Goal: Information Seeking & Learning: Find specific page/section

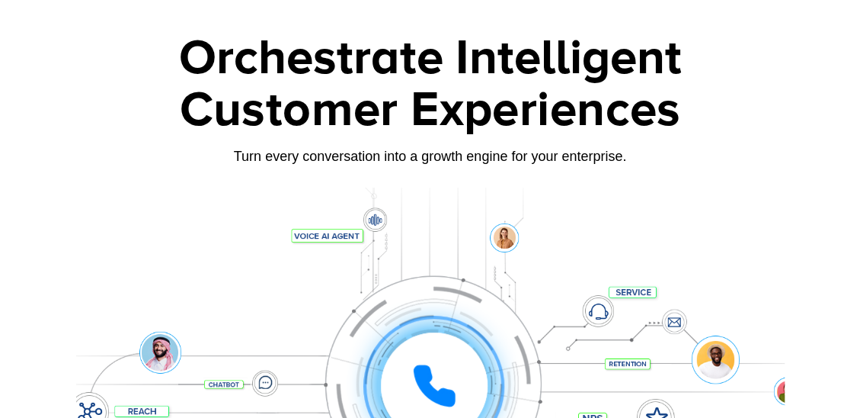
click at [404, 200] on div at bounding box center [430, 362] width 709 height 350
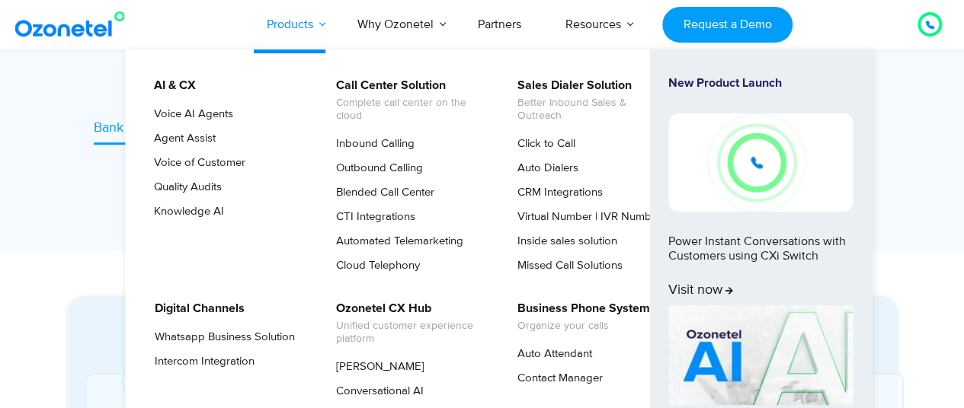
scroll to position [695, 0]
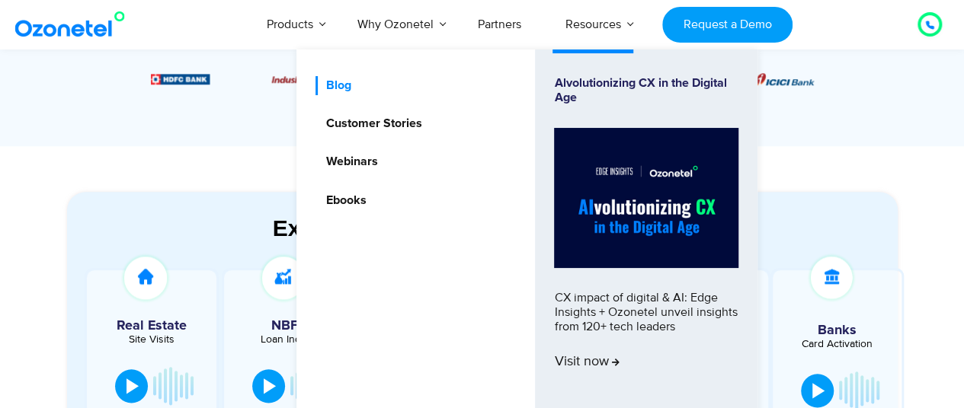
click at [347, 85] on link "Blog" at bounding box center [333, 85] width 37 height 19
click at [366, 167] on link "Webinars" at bounding box center [347, 161] width 64 height 19
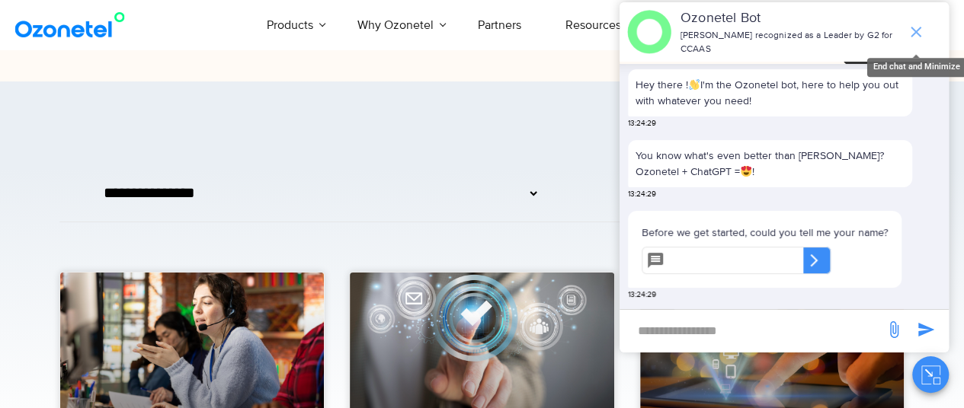
click at [917, 30] on icon "end chat or minimize" at bounding box center [916, 32] width 18 height 18
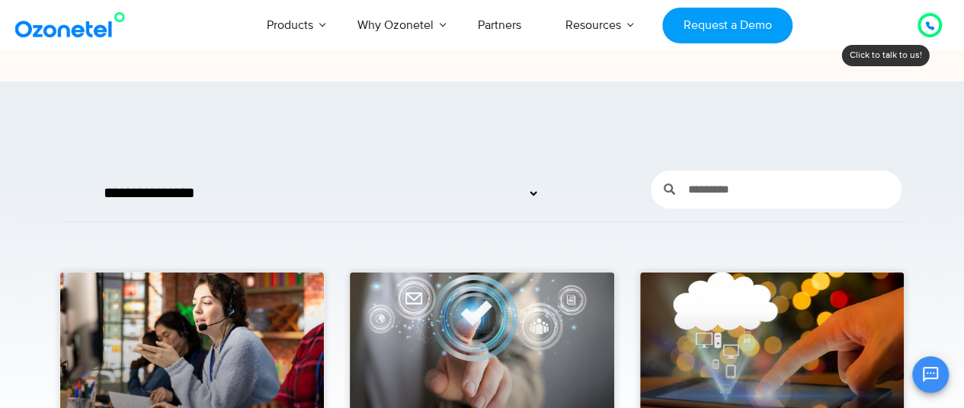
scroll to position [19, 0]
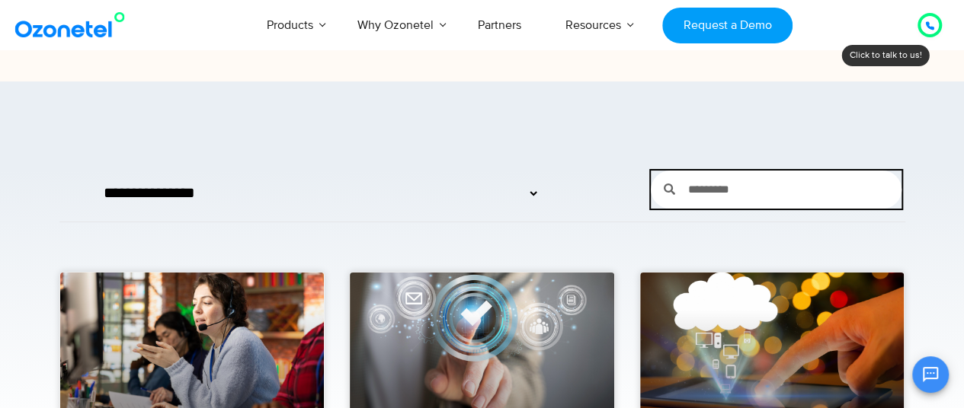
click at [765, 196] on input "Search" at bounding box center [788, 190] width 226 height 38
type input "****"
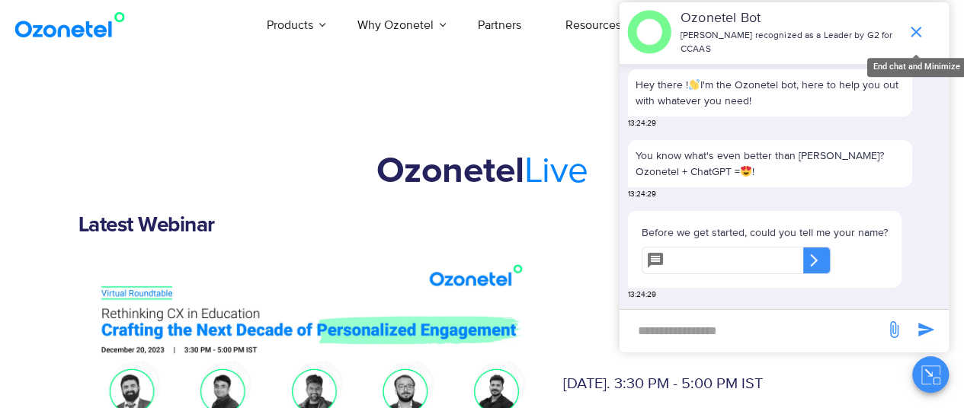
click at [917, 23] on icon "end chat or minimize" at bounding box center [916, 32] width 18 height 18
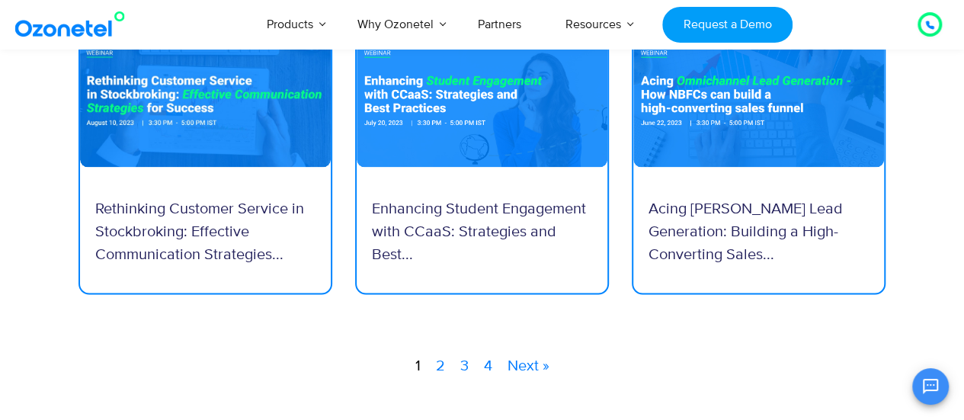
scroll to position [1184, 0]
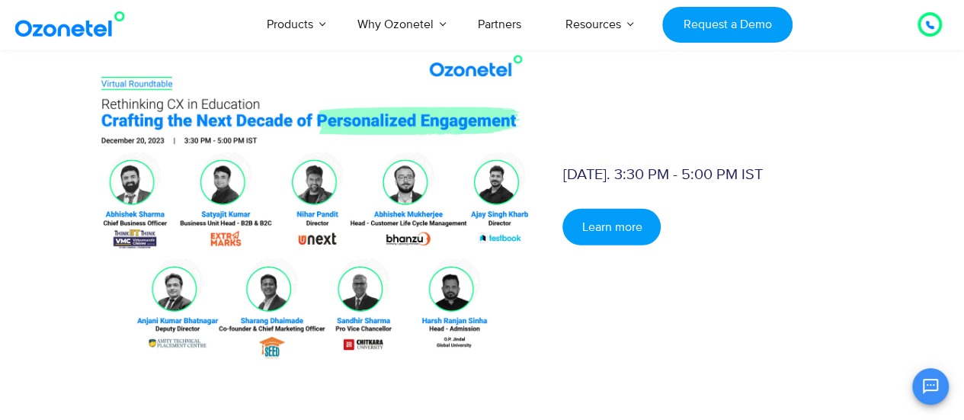
scroll to position [2002, 0]
